Goal: Task Accomplishment & Management: Use online tool/utility

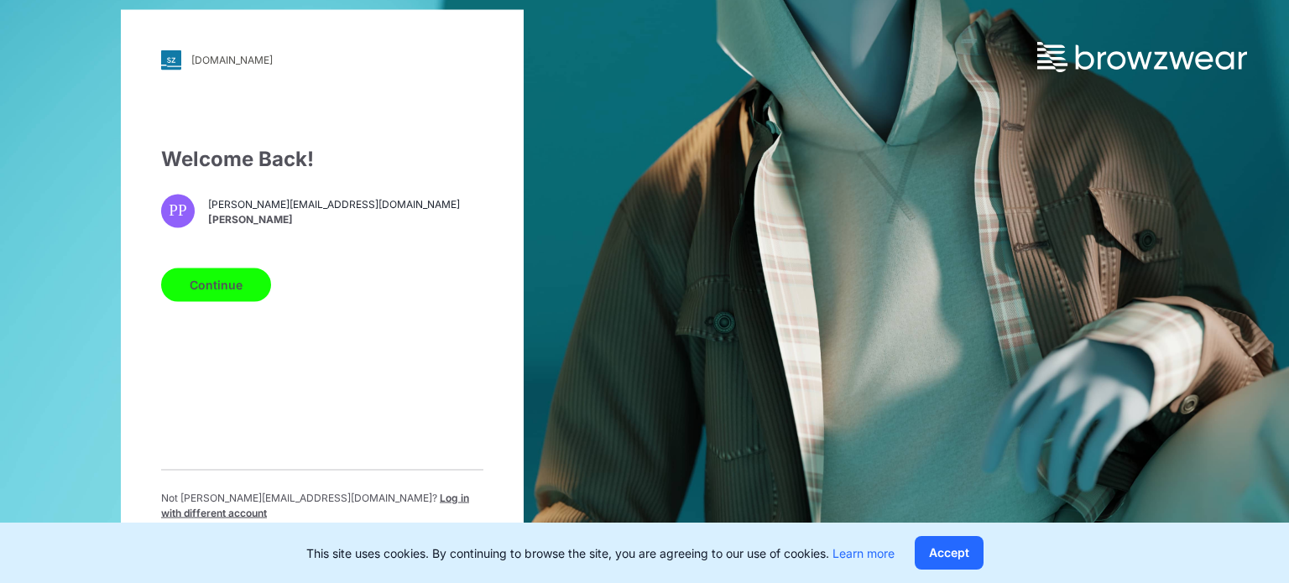
click at [954, 543] on button "Accept" at bounding box center [949, 553] width 69 height 34
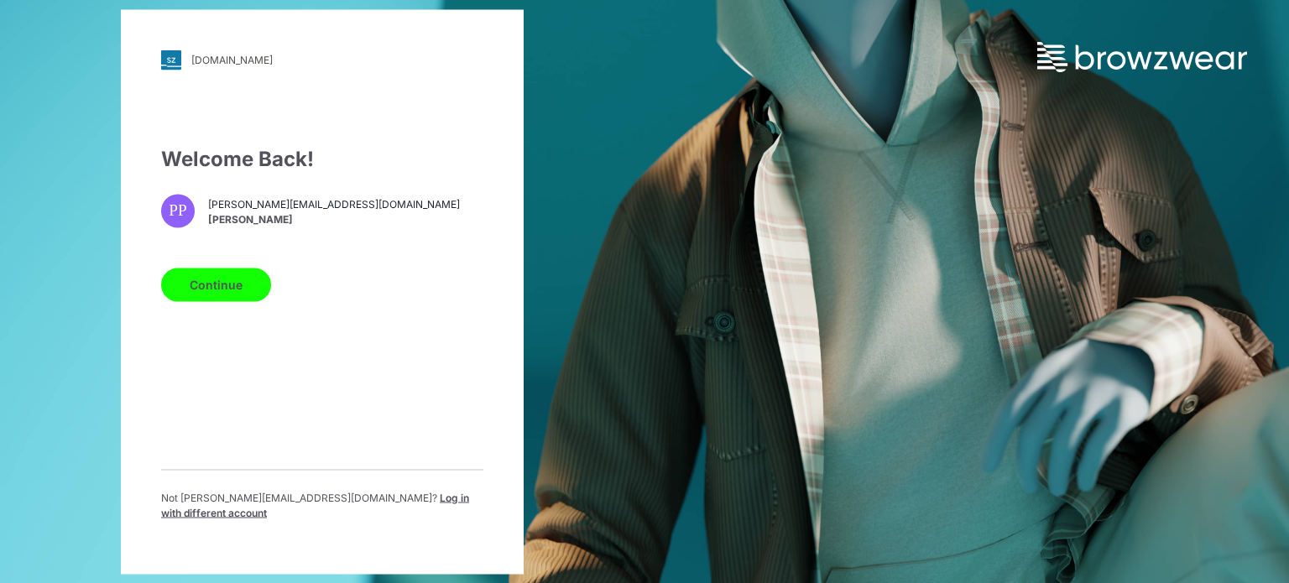
click at [222, 288] on button "Continue" at bounding box center [216, 285] width 110 height 34
click at [226, 293] on button "Continue" at bounding box center [216, 285] width 110 height 34
click at [229, 290] on button "Continue" at bounding box center [216, 285] width 110 height 34
